Goal: Information Seeking & Learning: Learn about a topic

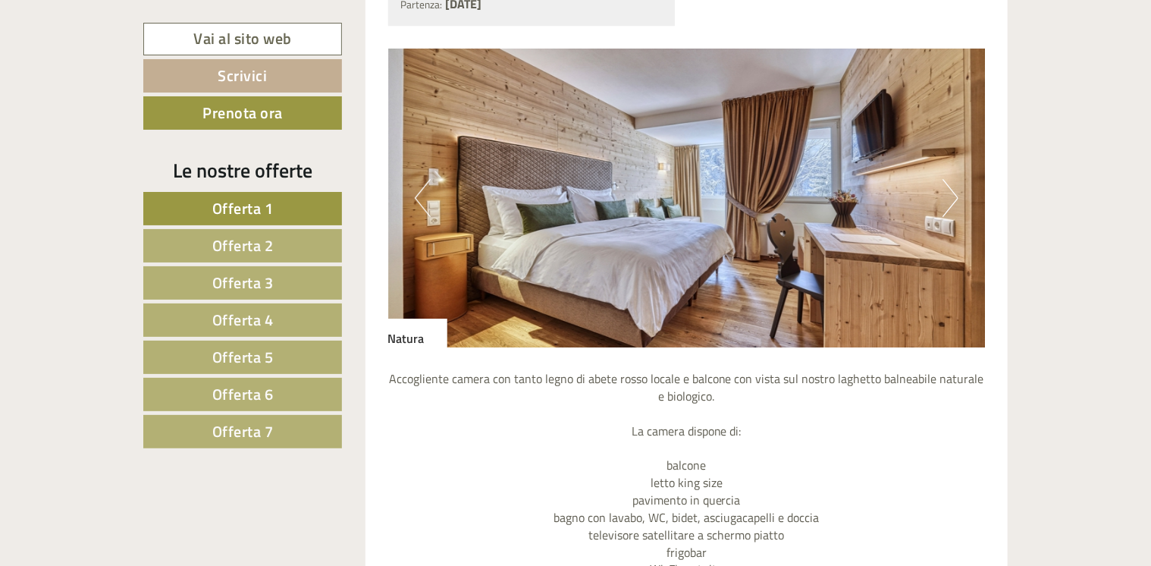
scroll to position [2274, 0]
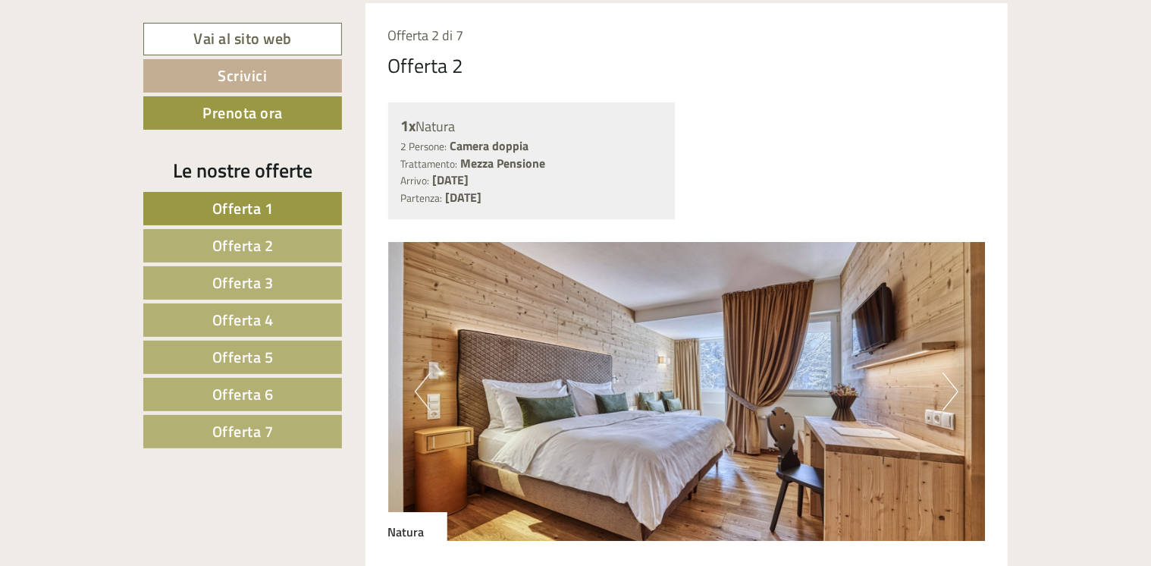
click at [265, 244] on span "Offerta 2" at bounding box center [242, 246] width 61 height 24
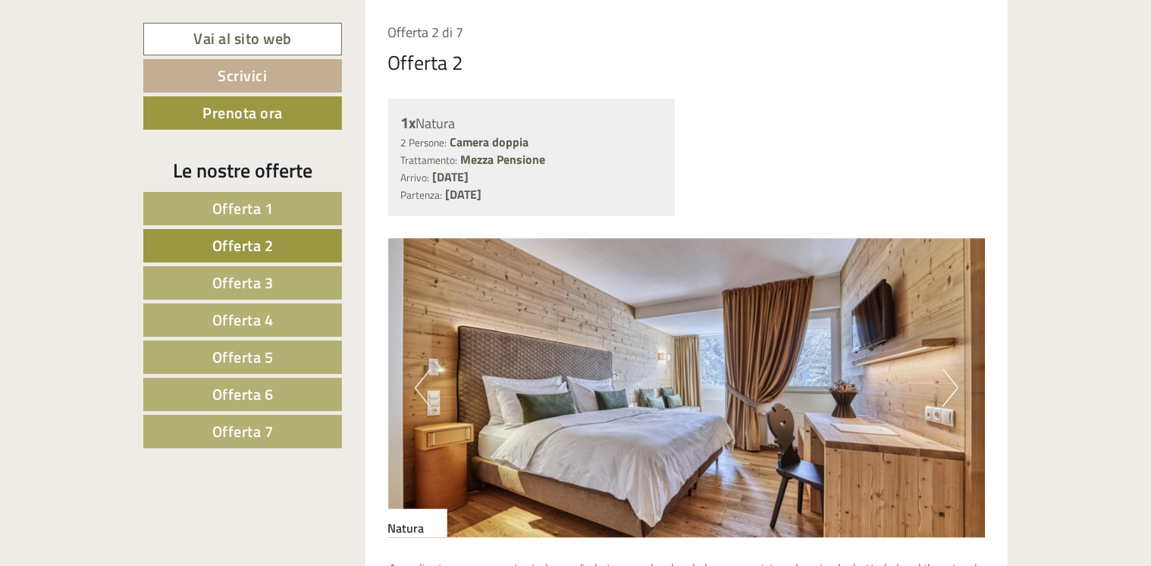
click at [258, 204] on span "Offerta 1" at bounding box center [242, 208] width 61 height 24
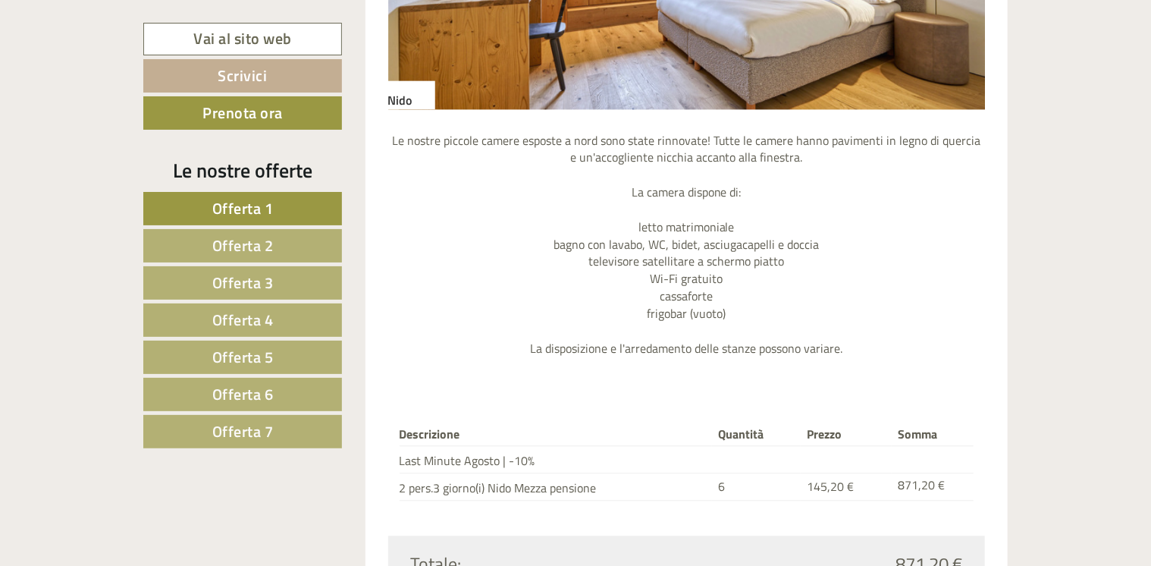
scroll to position [1610, 0]
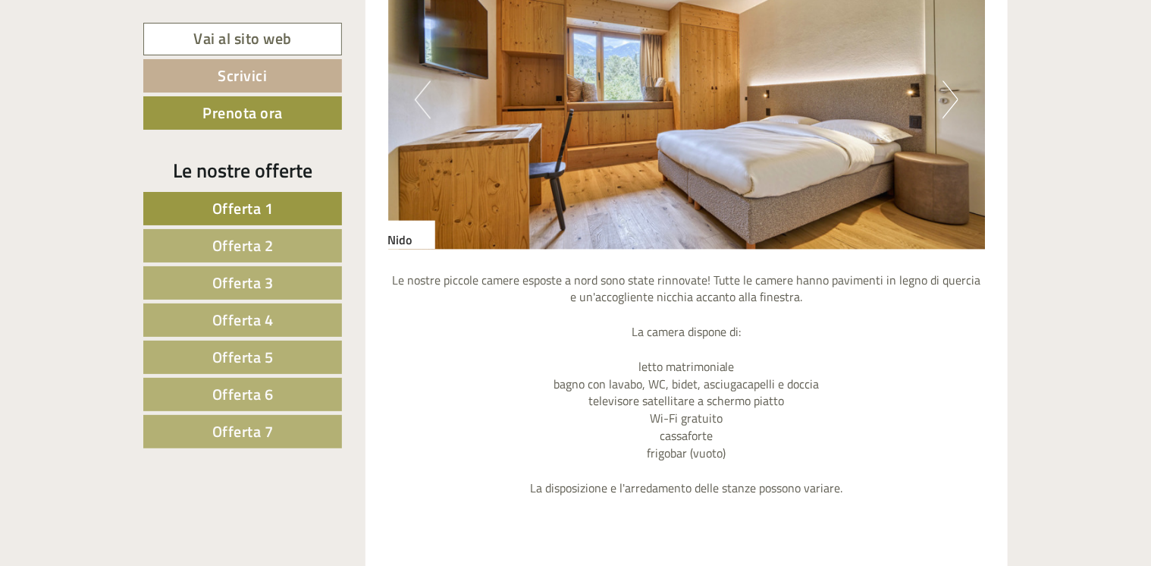
scroll to position [1441, 0]
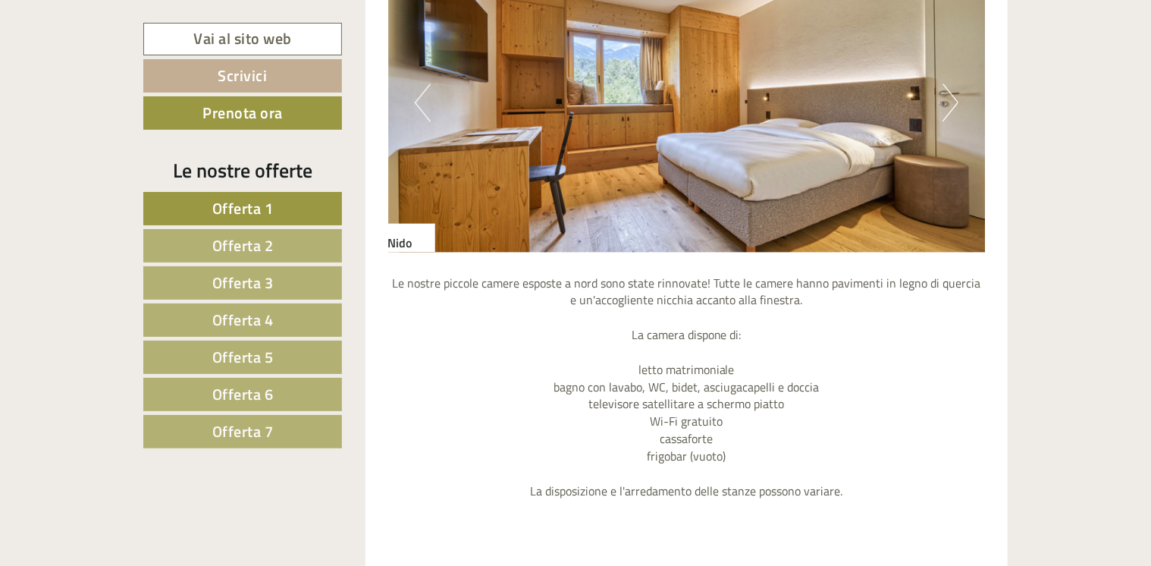
click at [953, 96] on button "Next" at bounding box center [951, 102] width 16 height 38
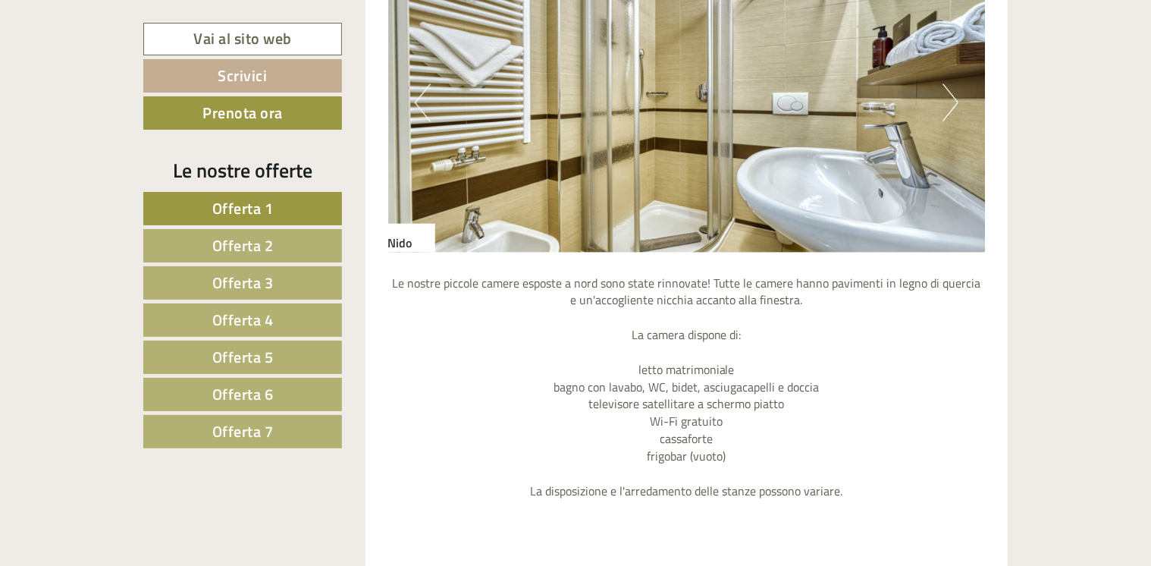
click at [953, 96] on button "Next" at bounding box center [951, 102] width 16 height 38
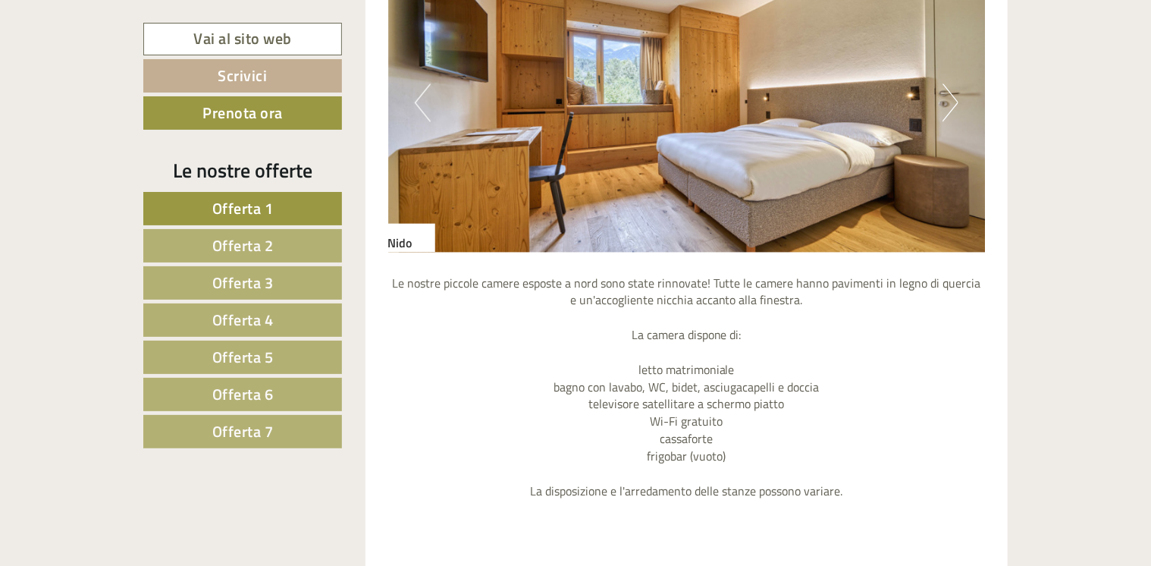
click at [953, 96] on button "Next" at bounding box center [951, 102] width 16 height 38
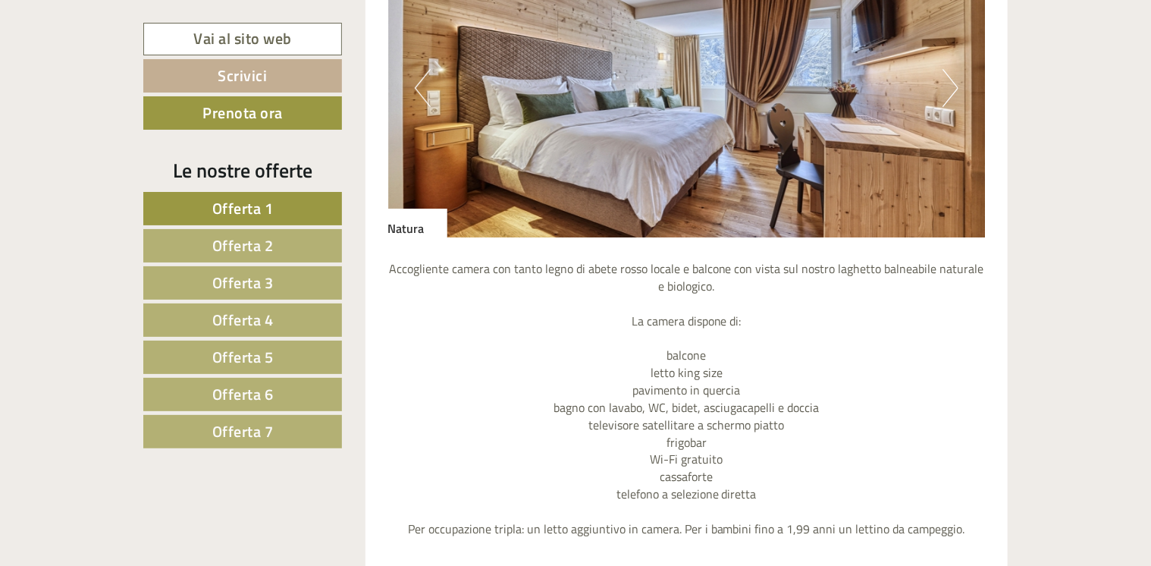
scroll to position [2579, 0]
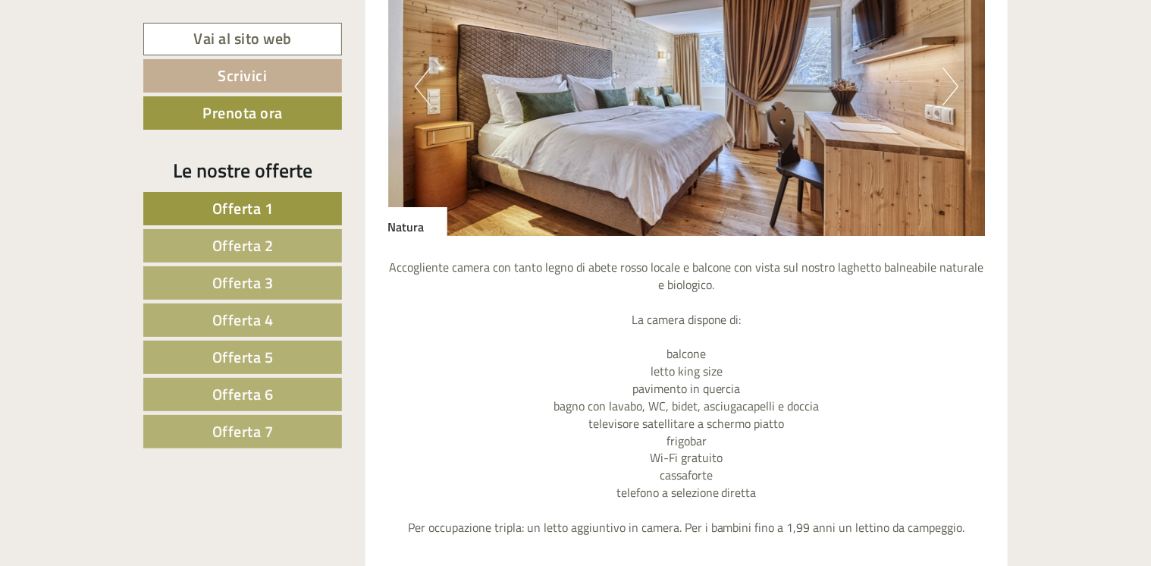
click at [942, 70] on img at bounding box center [687, 86] width 598 height 299
click at [948, 81] on button "Next" at bounding box center [951, 87] width 16 height 38
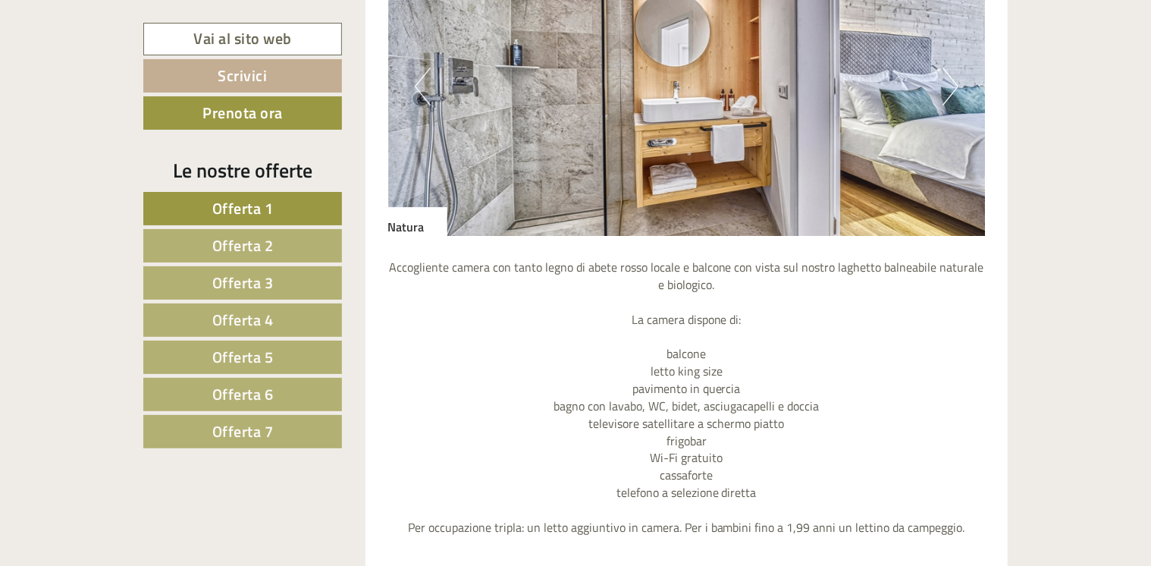
click at [950, 89] on button "Next" at bounding box center [951, 87] width 16 height 38
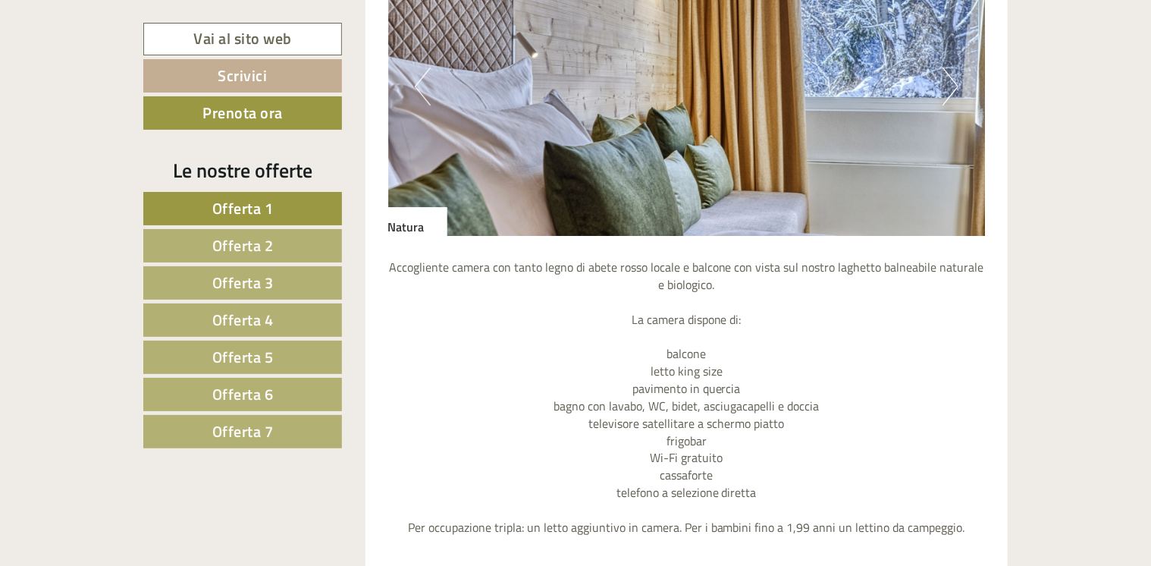
click at [950, 89] on button "Next" at bounding box center [951, 87] width 16 height 38
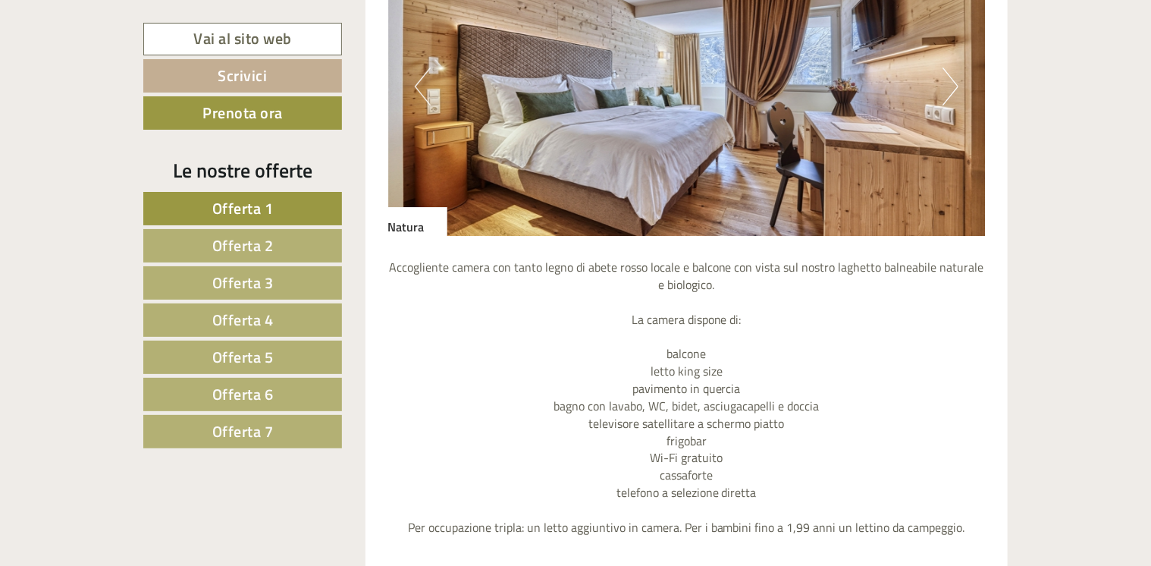
click at [950, 89] on button "Next" at bounding box center [951, 87] width 16 height 38
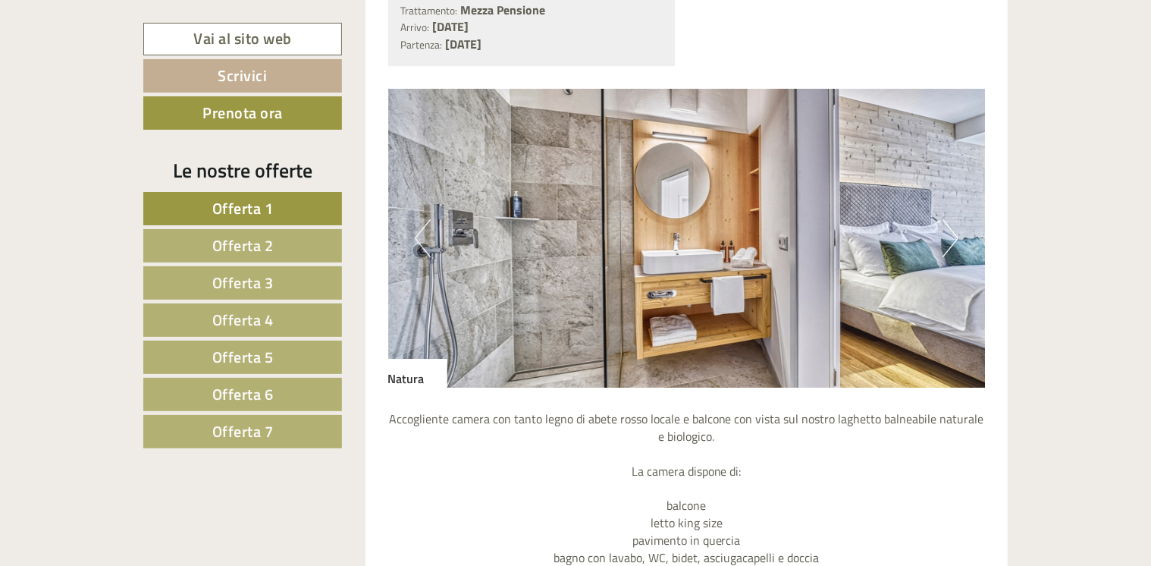
scroll to position [2427, 0]
click at [942, 242] on div "Previous Next" at bounding box center [687, 238] width 598 height 299
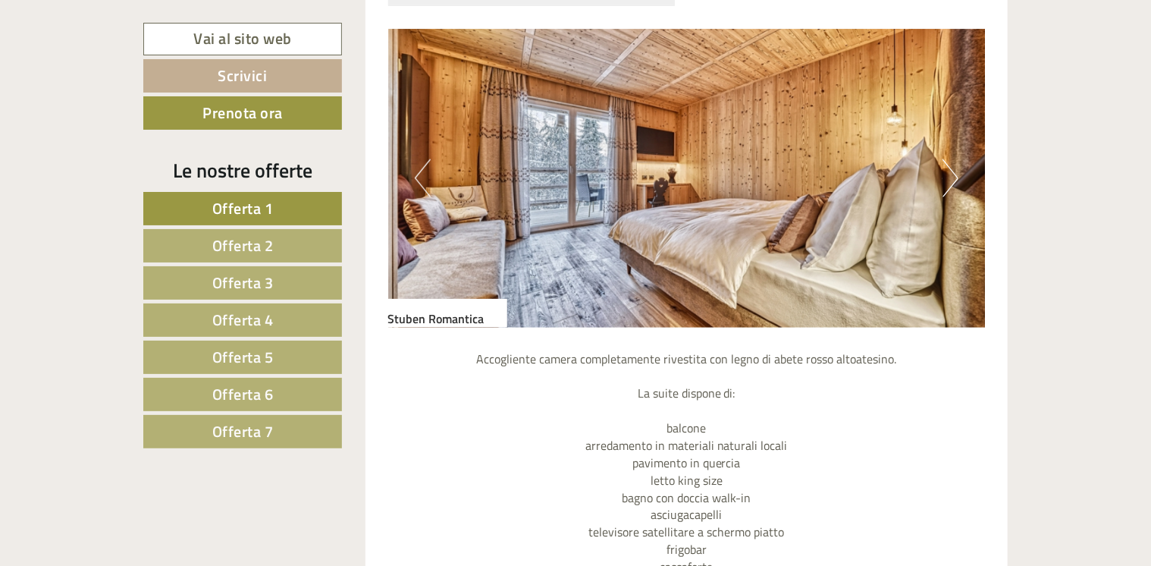
scroll to position [3716, 0]
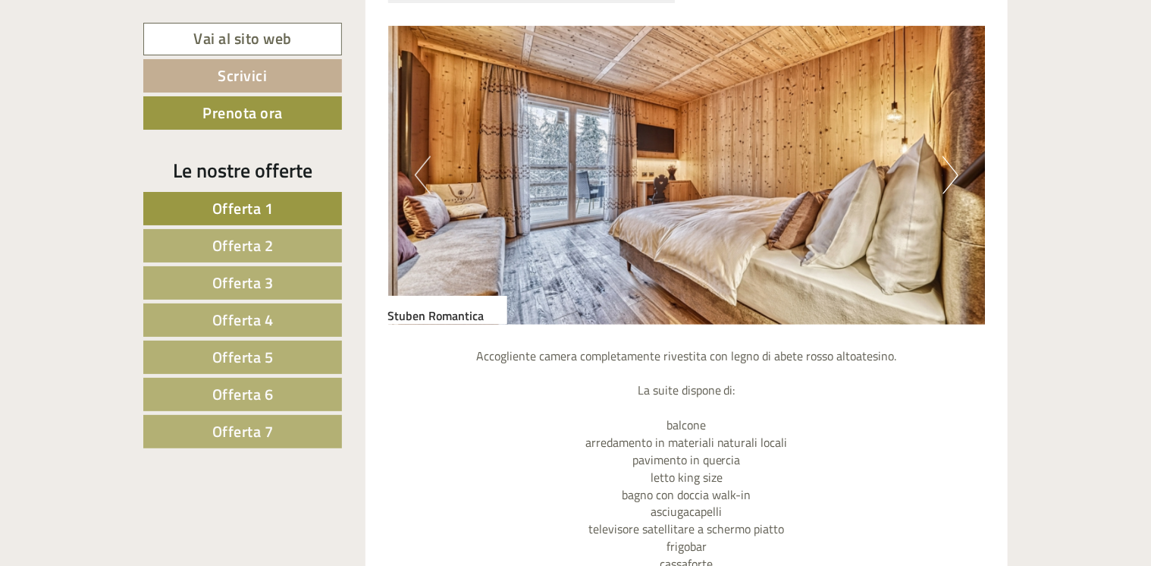
click at [953, 179] on button "Next" at bounding box center [951, 175] width 16 height 38
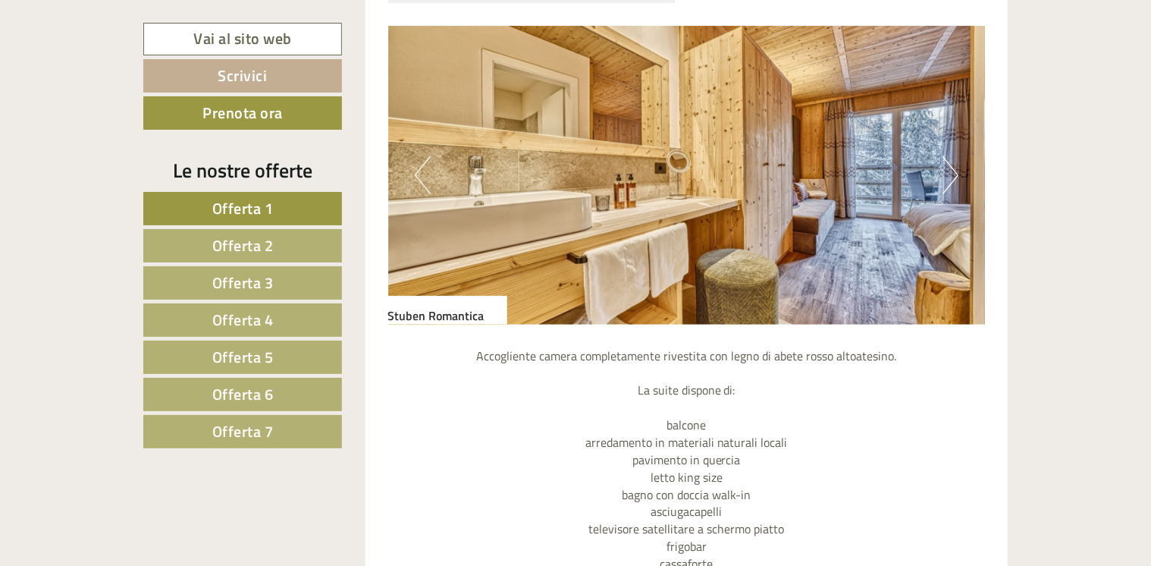
click at [953, 179] on button "Next" at bounding box center [951, 175] width 16 height 38
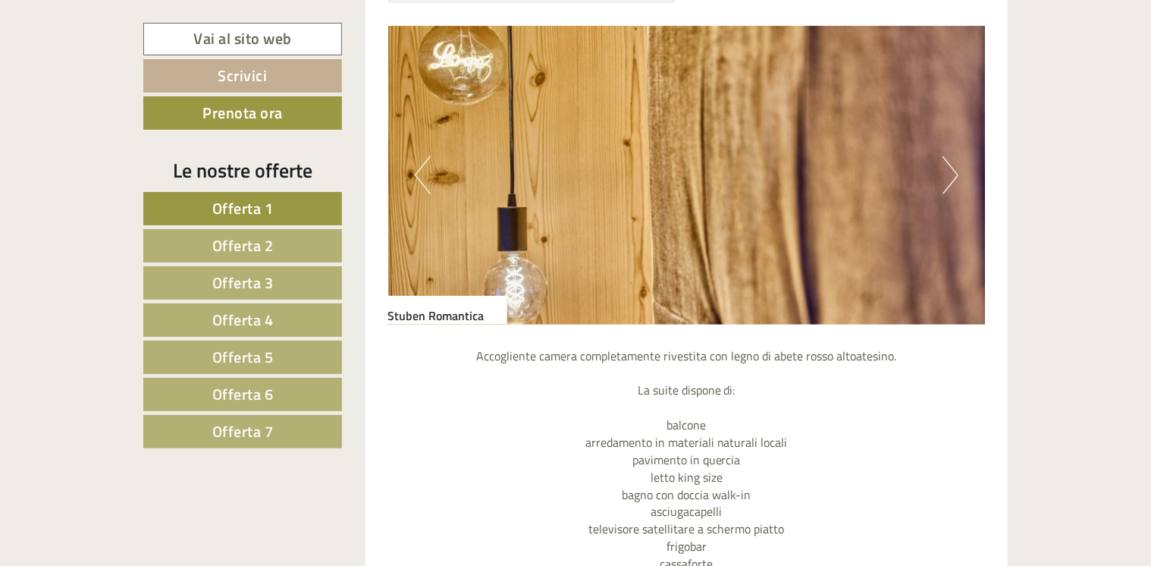
click at [953, 179] on button "Next" at bounding box center [951, 175] width 16 height 38
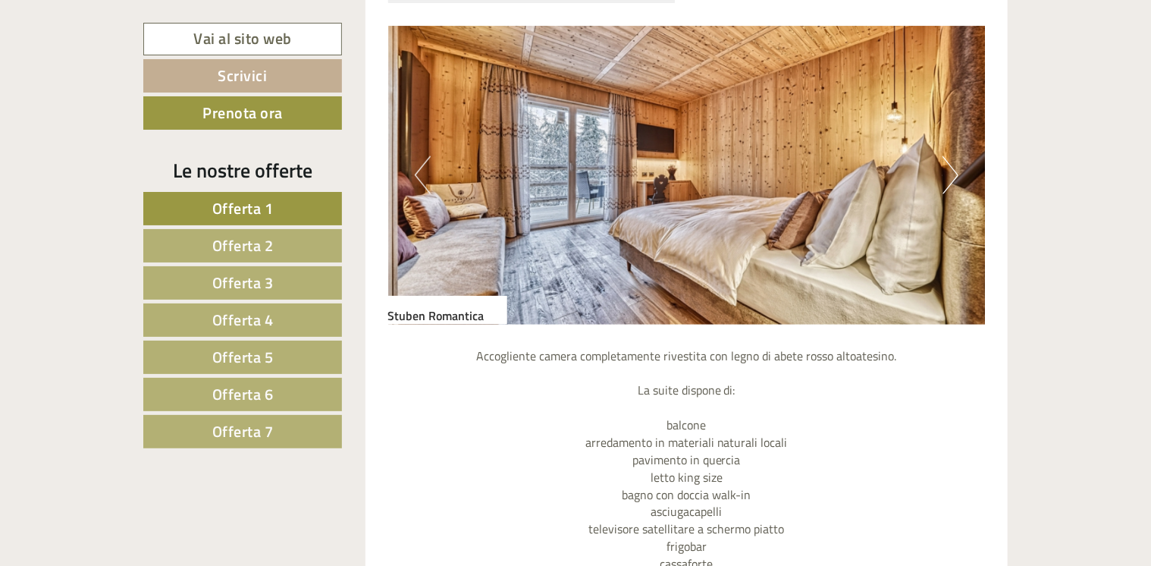
click at [953, 179] on button "Next" at bounding box center [951, 175] width 16 height 38
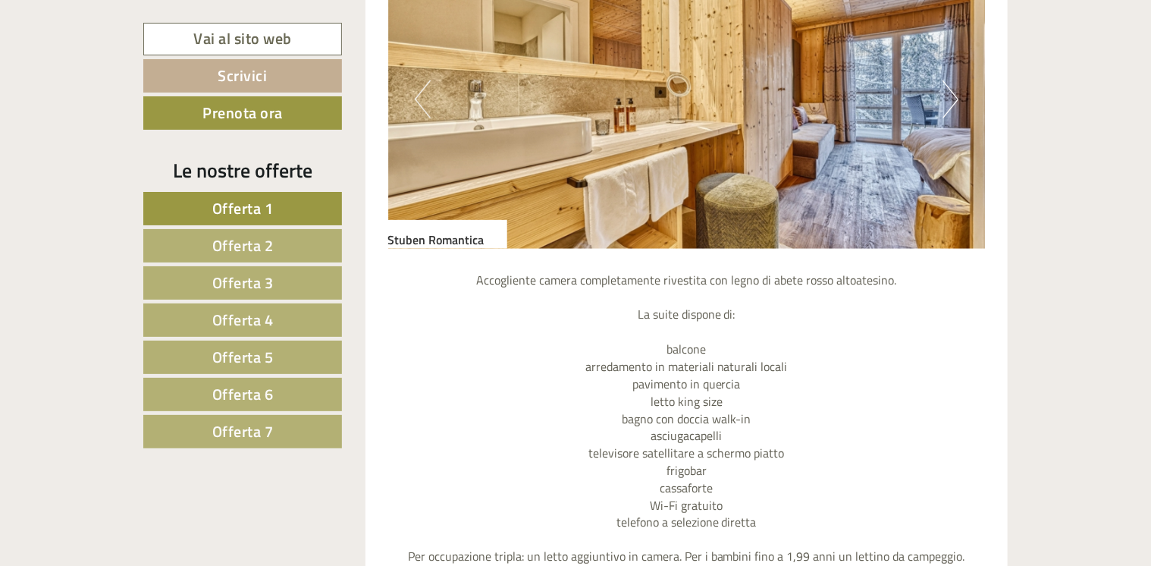
scroll to position [3641, 0]
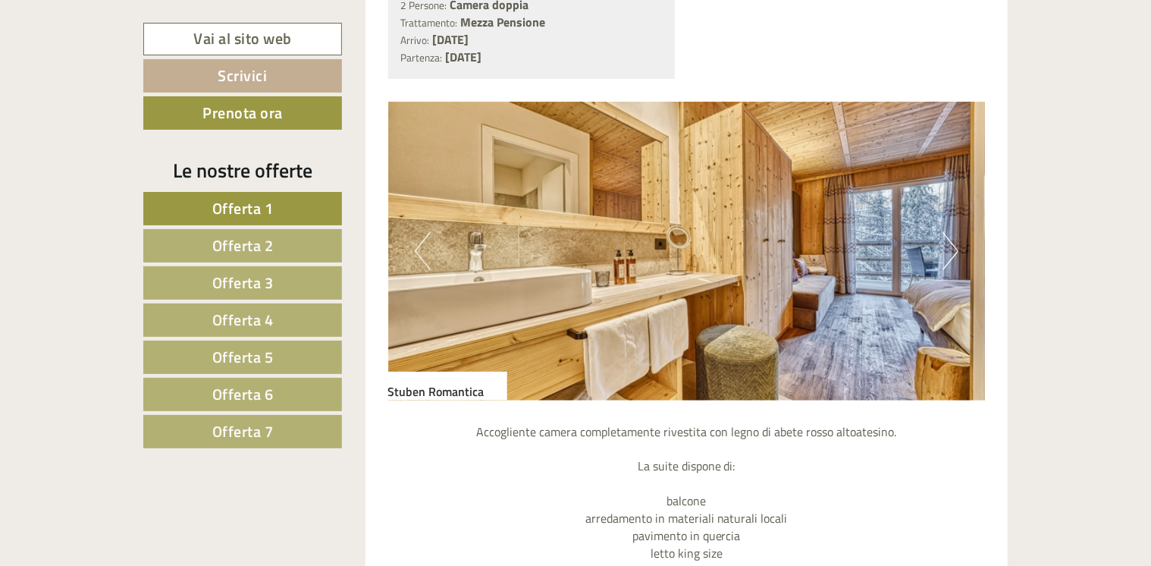
click at [912, 237] on img at bounding box center [687, 251] width 598 height 299
click at [944, 240] on button "Next" at bounding box center [951, 251] width 16 height 38
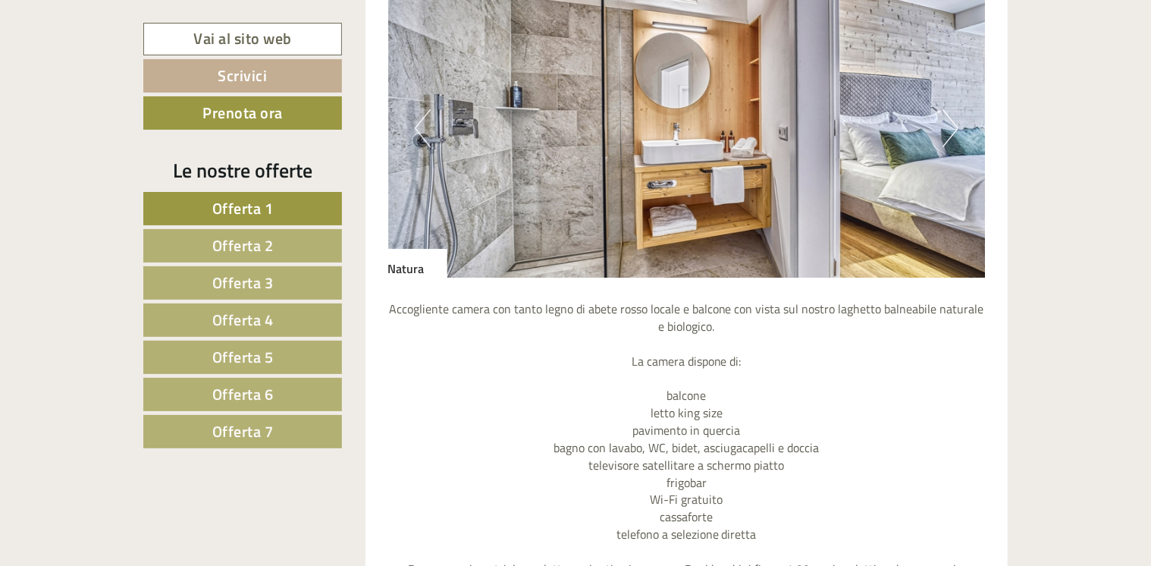
scroll to position [2503, 0]
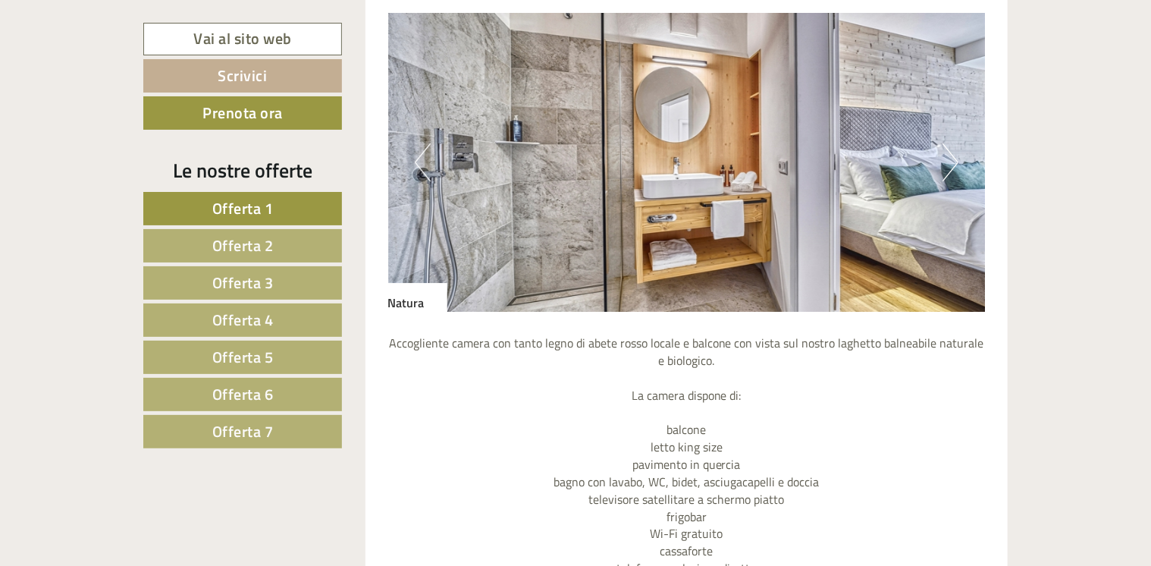
click at [944, 159] on button "Next" at bounding box center [951, 162] width 16 height 38
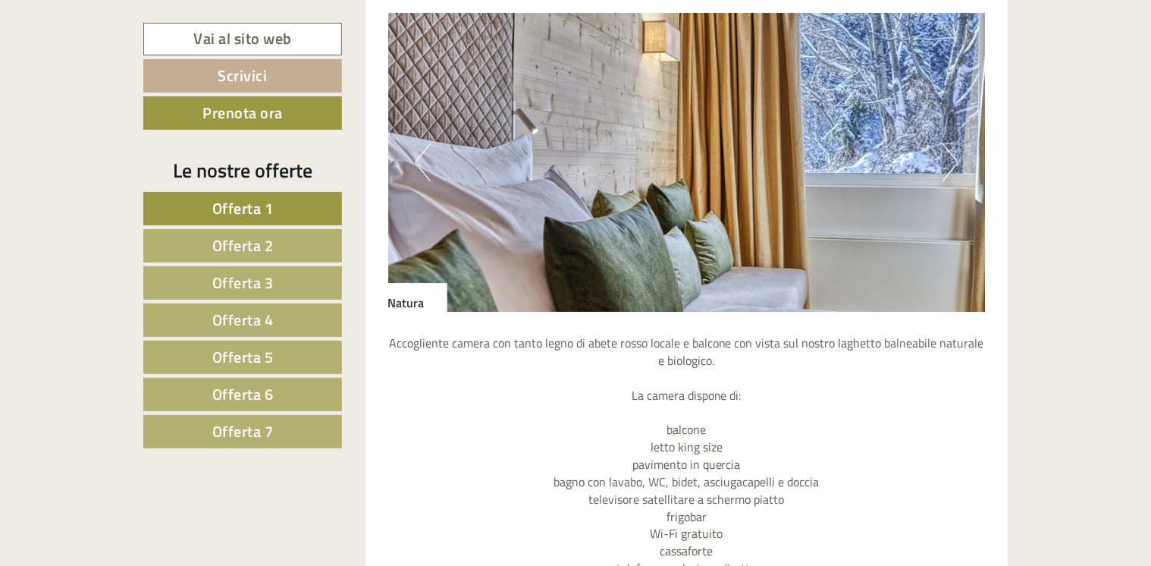
click at [958, 157] on button "Next" at bounding box center [951, 162] width 16 height 38
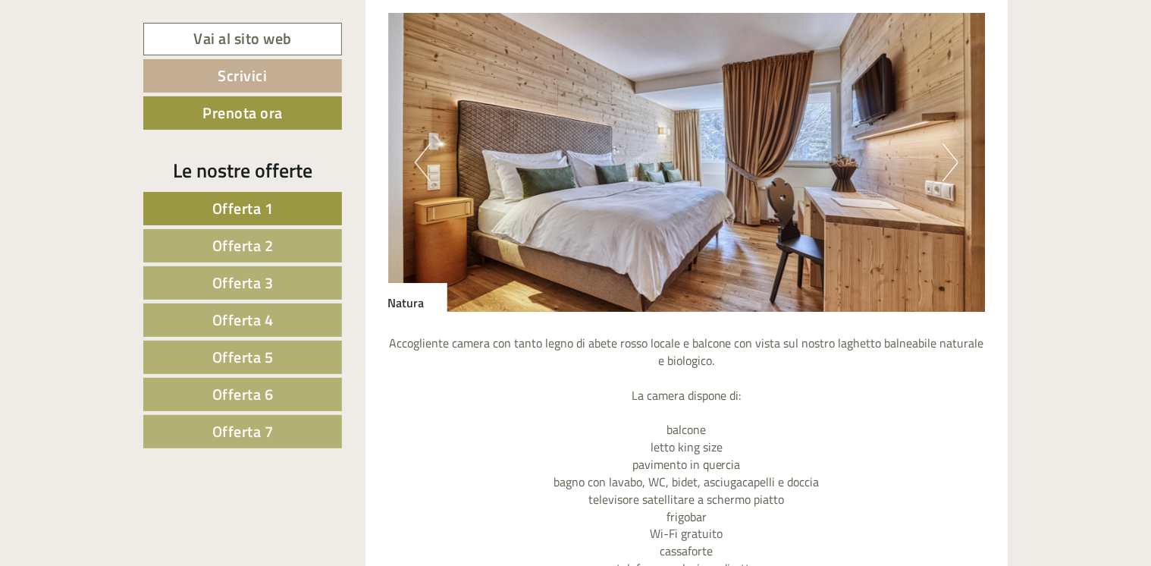
click at [953, 157] on button "Next" at bounding box center [951, 162] width 16 height 38
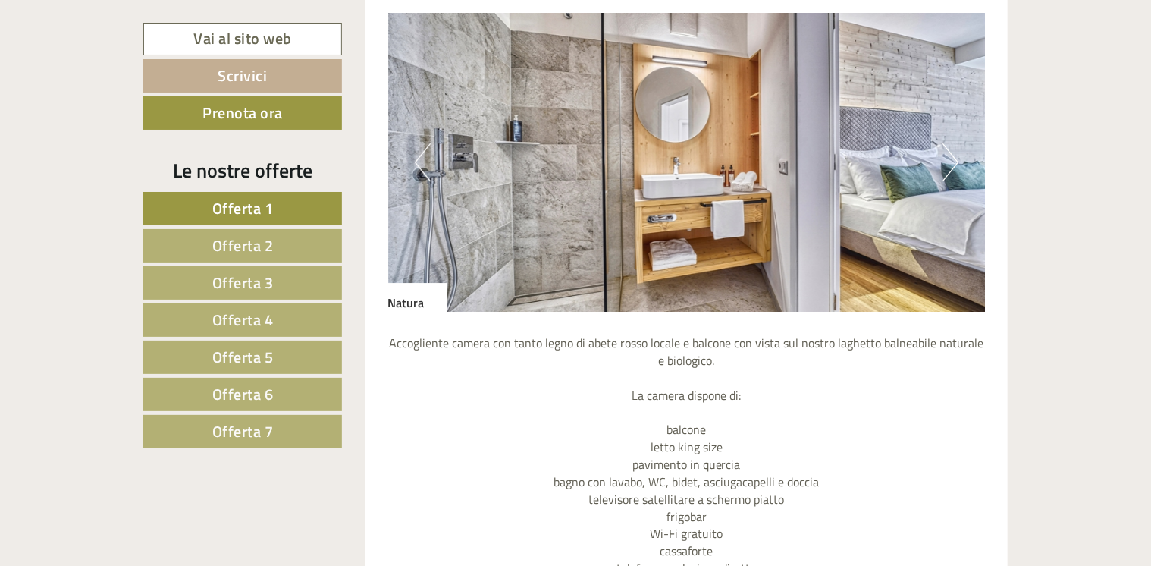
click at [953, 157] on button "Next" at bounding box center [951, 162] width 16 height 38
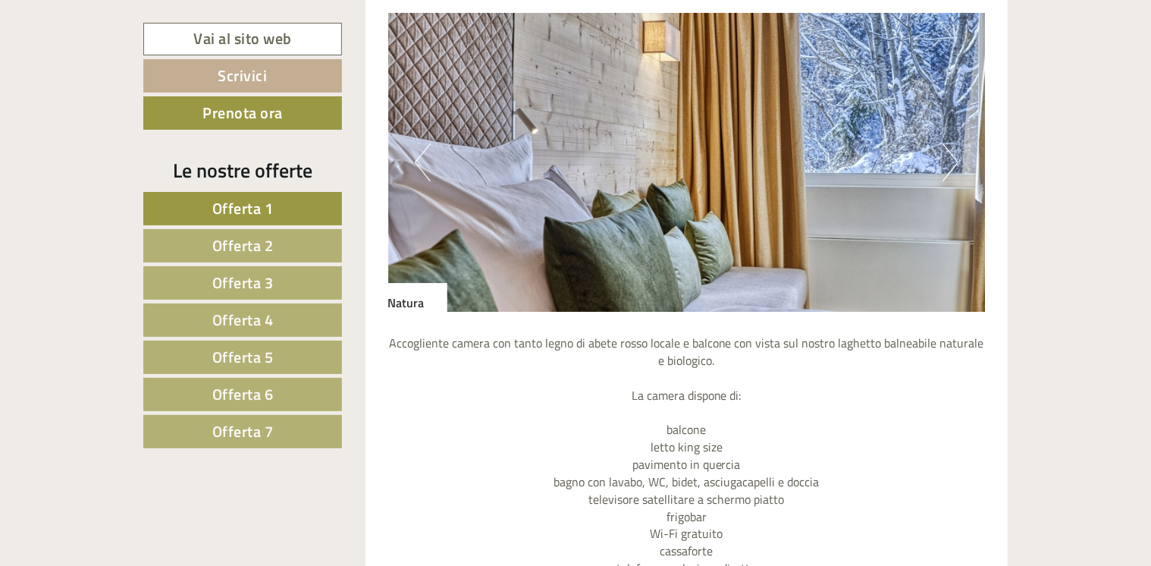
click at [953, 157] on button "Next" at bounding box center [951, 162] width 16 height 38
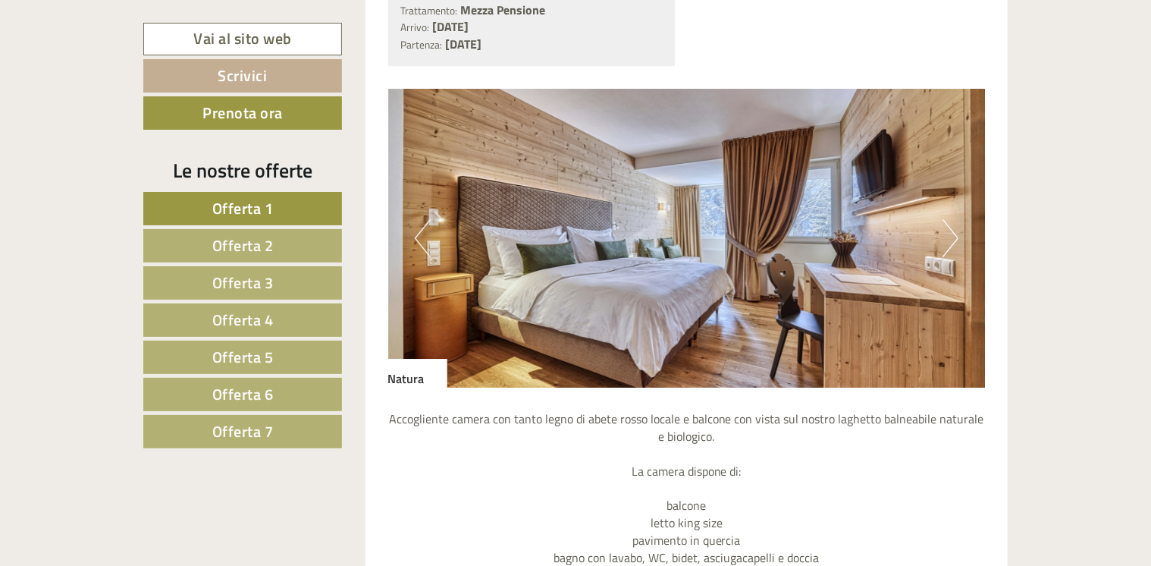
scroll to position [2427, 0]
click at [953, 250] on button "Next" at bounding box center [951, 238] width 16 height 38
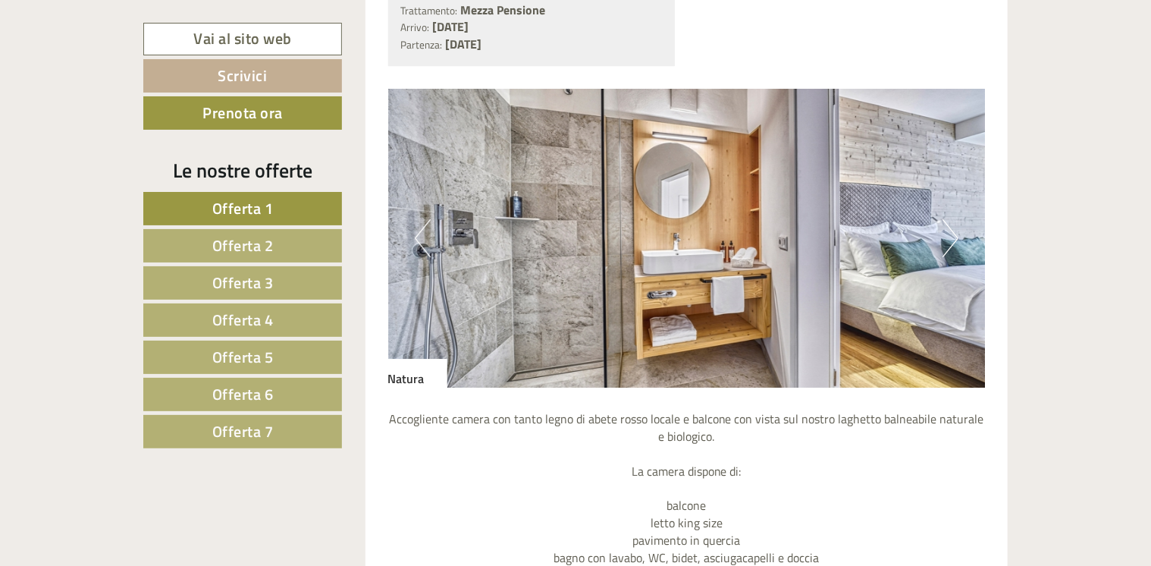
click at [953, 250] on button "Next" at bounding box center [951, 238] width 16 height 38
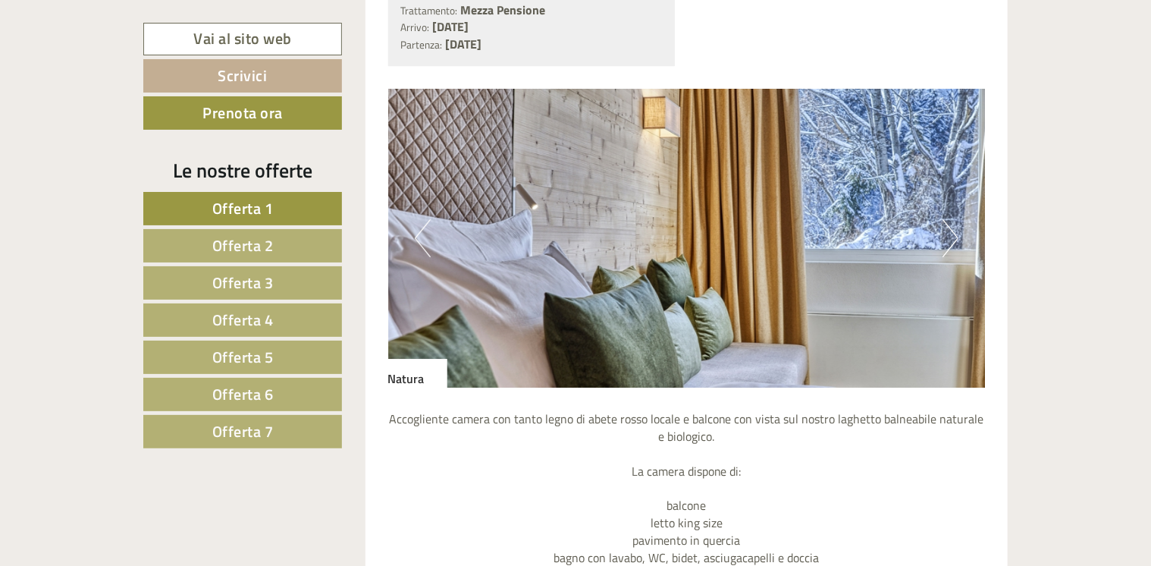
click at [953, 250] on button "Next" at bounding box center [951, 238] width 16 height 38
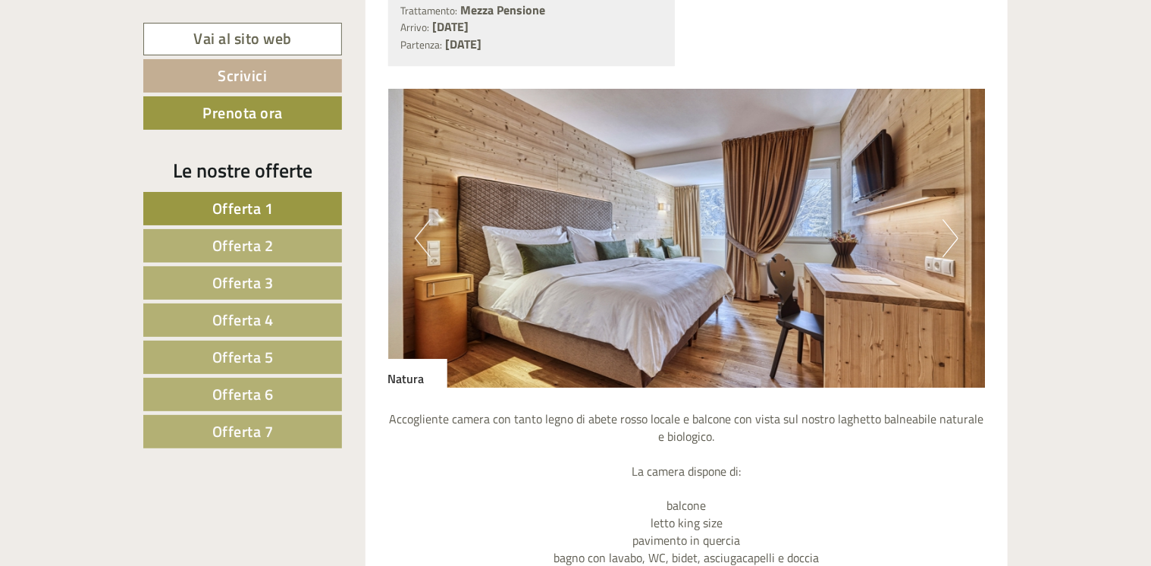
click at [953, 250] on button "Next" at bounding box center [951, 238] width 16 height 38
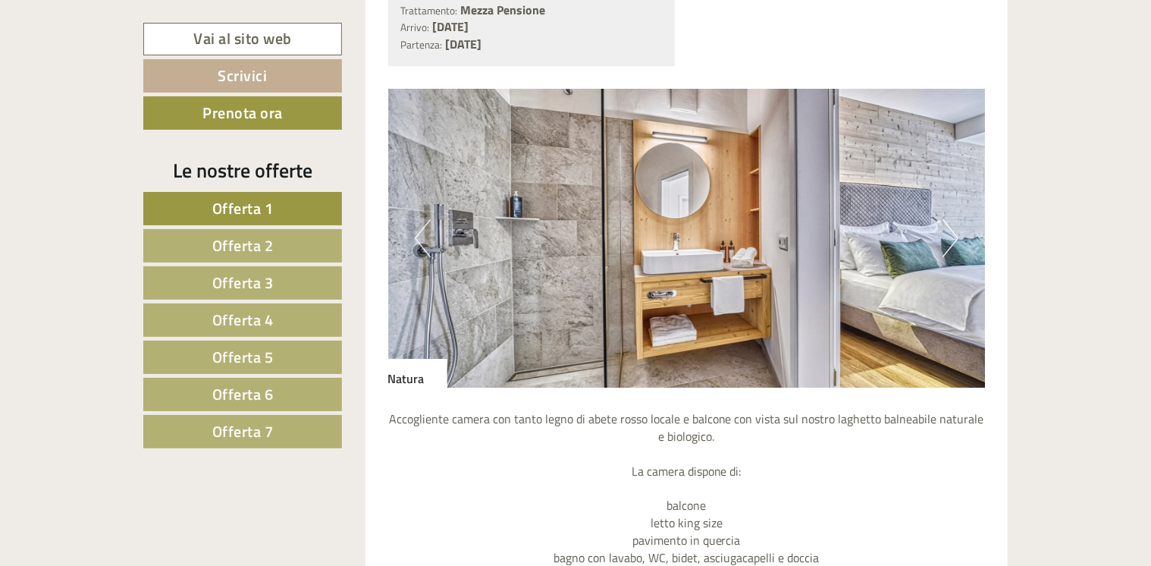
click at [953, 250] on button "Next" at bounding box center [951, 238] width 16 height 38
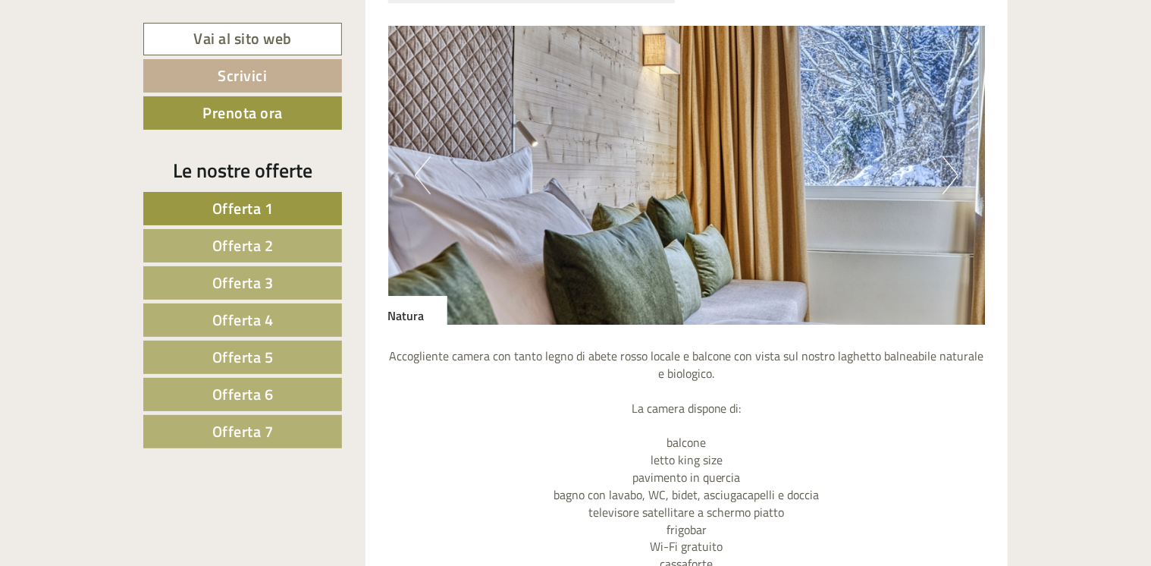
scroll to position [2579, 0]
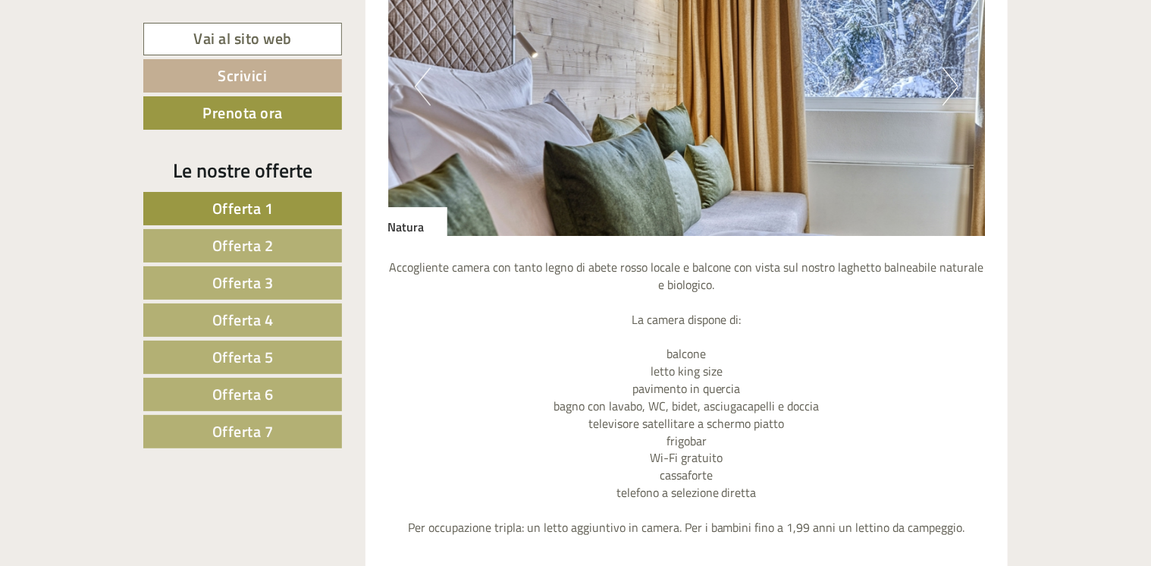
click at [951, 80] on button "Next" at bounding box center [951, 87] width 16 height 38
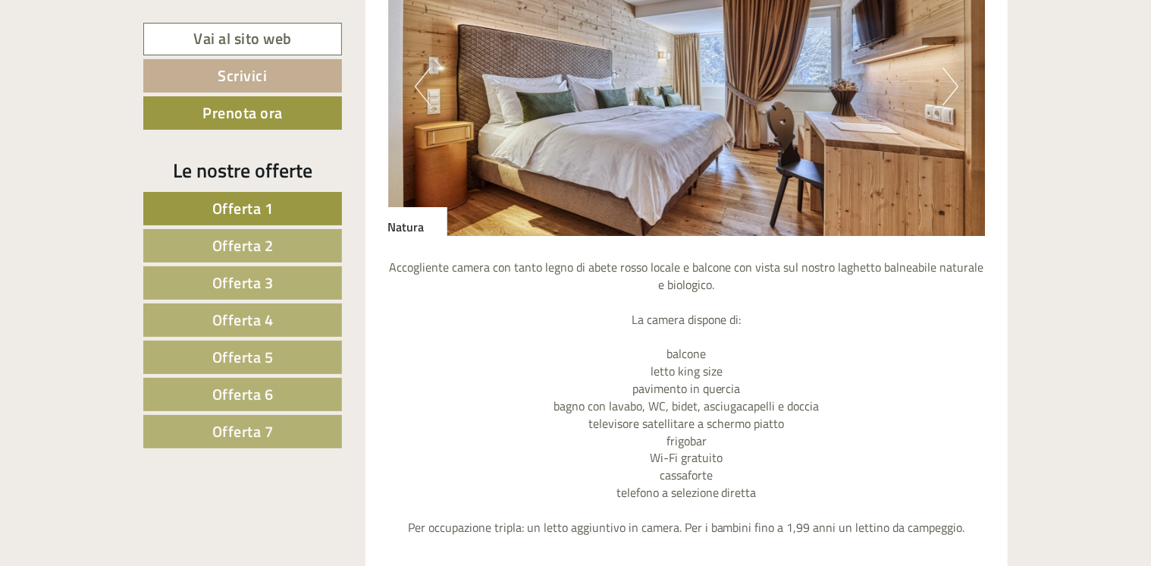
click at [947, 96] on button "Next" at bounding box center [951, 87] width 16 height 38
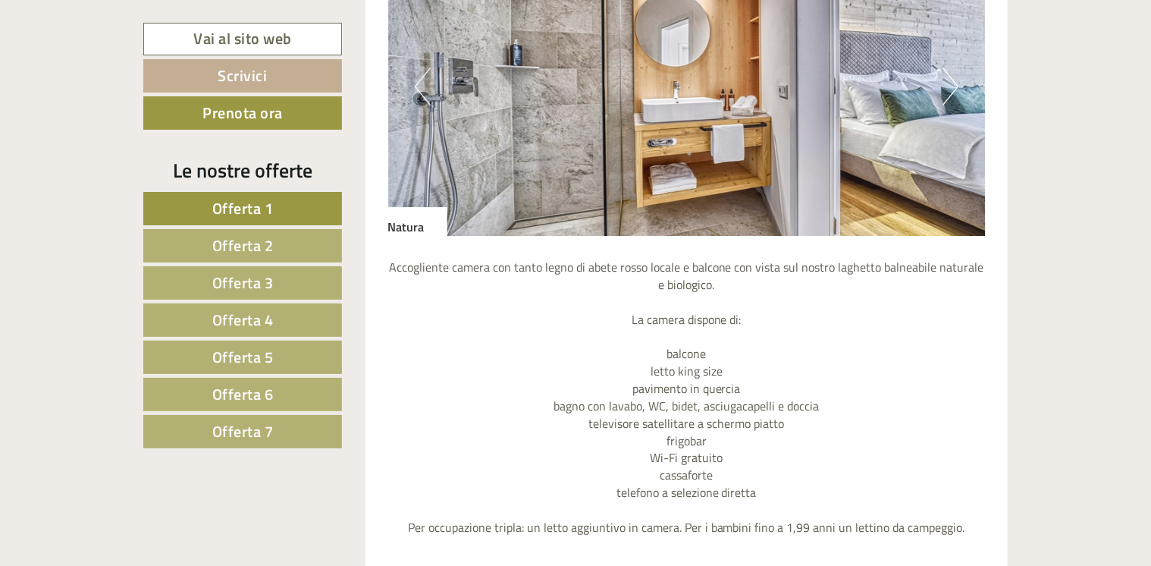
click at [947, 96] on button "Next" at bounding box center [951, 87] width 16 height 38
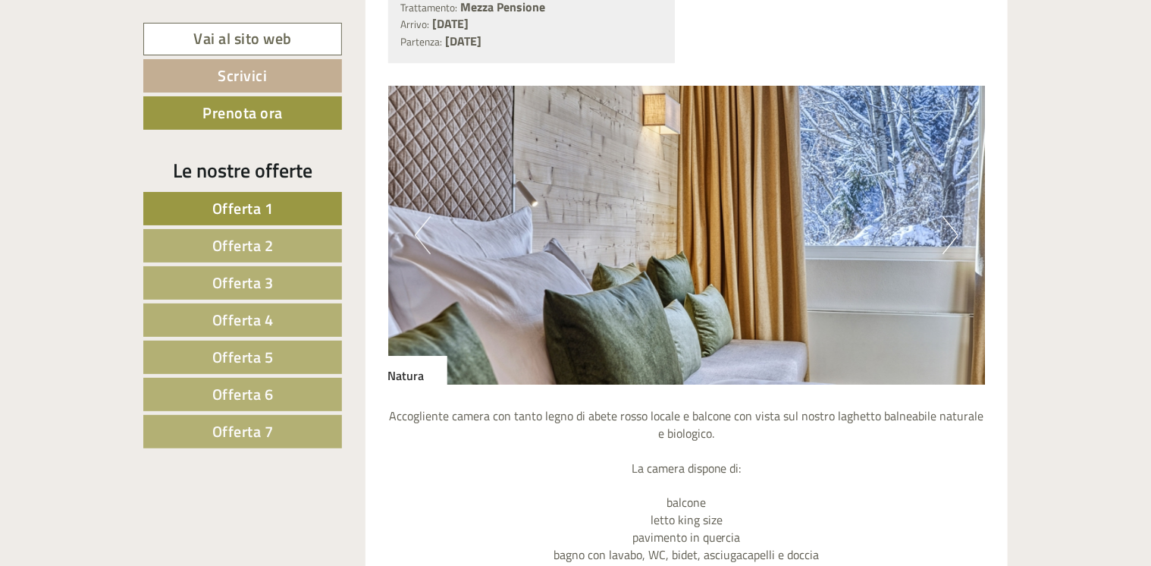
scroll to position [2427, 0]
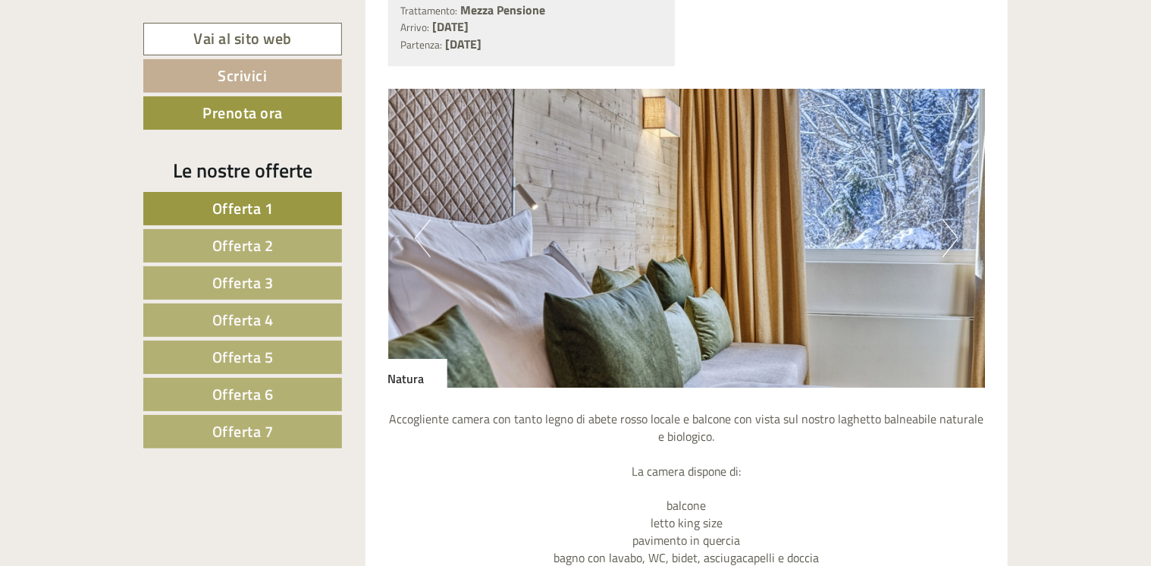
click at [947, 241] on button "Next" at bounding box center [951, 238] width 16 height 38
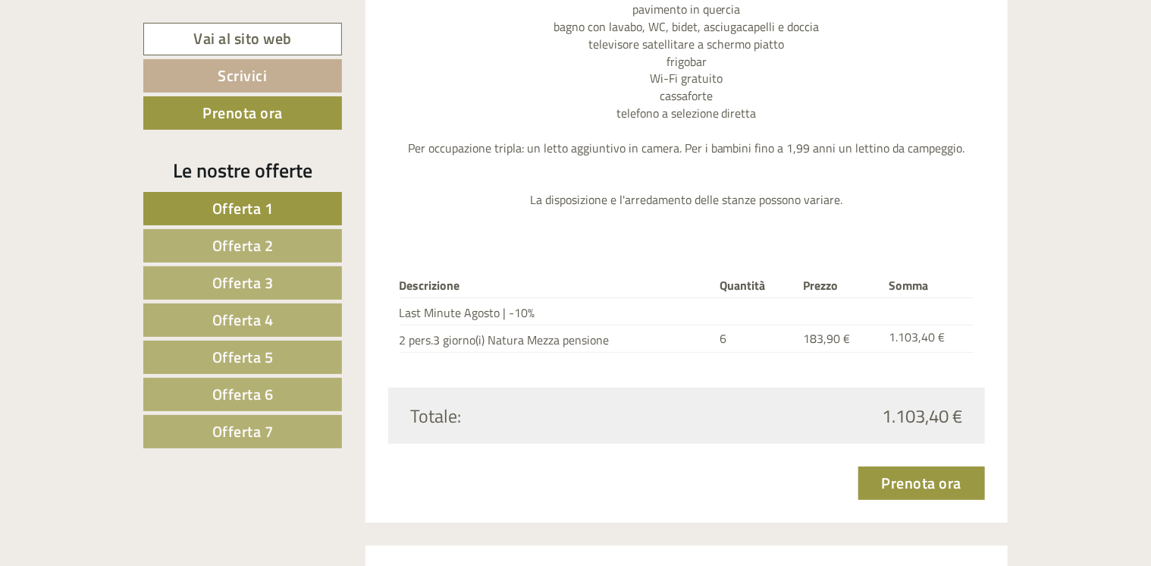
scroll to position [2882, 0]
